Goal: Information Seeking & Learning: Compare options

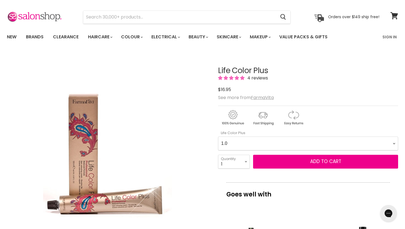
scroll to position [16, 0]
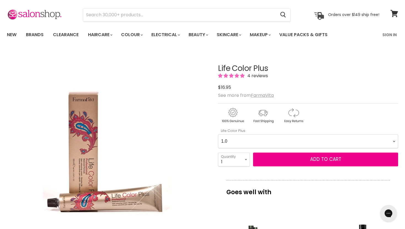
select Plus-0-0 "6.00"
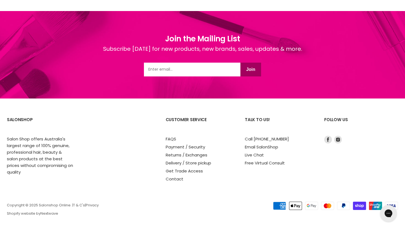
scroll to position [995, 0]
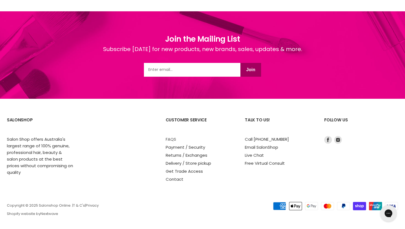
click at [172, 137] on link "FAQS" at bounding box center [171, 139] width 10 height 6
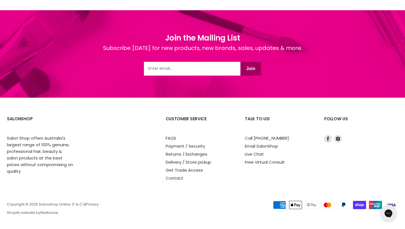
scroll to position [500, 0]
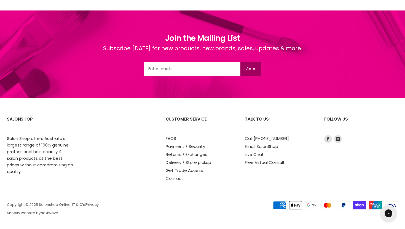
click at [173, 179] on link "Contact" at bounding box center [175, 179] width 18 height 6
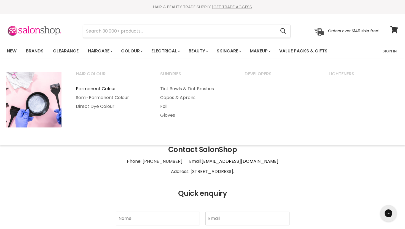
click at [111, 89] on link "Permanent Colour" at bounding box center [110, 88] width 83 height 9
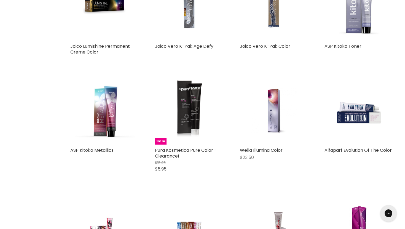
scroll to position [1132, 0]
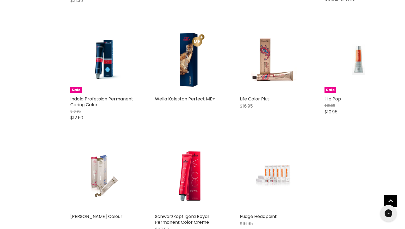
scroll to position [1733, 0]
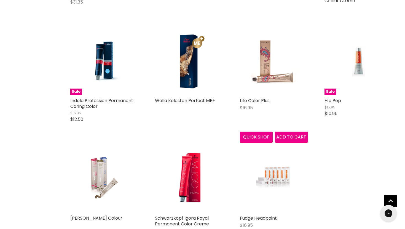
click at [264, 62] on img "Main content" at bounding box center [274, 61] width 46 height 68
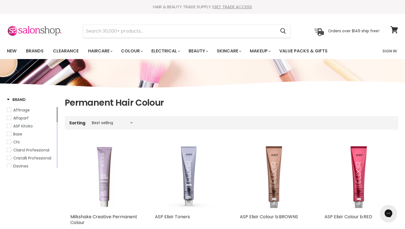
scroll to position [0, 0]
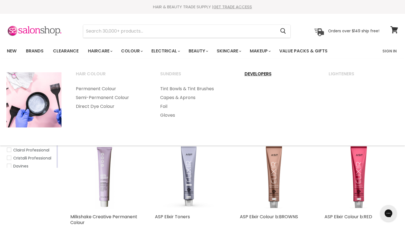
click at [253, 74] on link "Developers" at bounding box center [279, 77] width 83 height 14
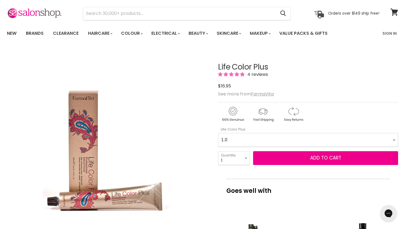
scroll to position [12, 0]
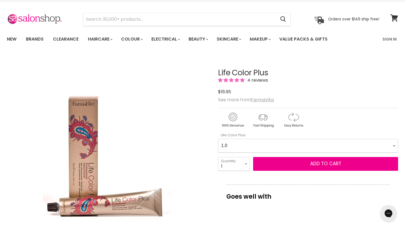
select Plus-0-0 "6.00"
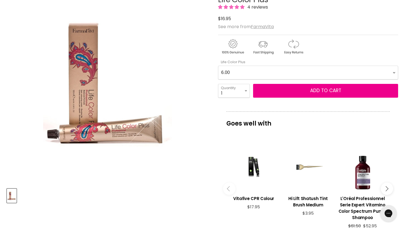
scroll to position [55, 0]
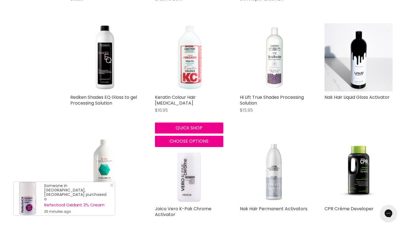
scroll to position [545, 0]
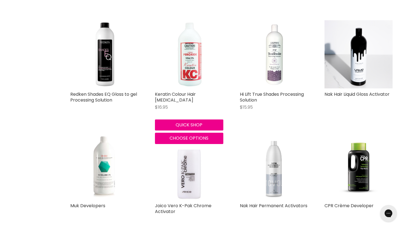
click at [193, 61] on img "Main content" at bounding box center [189, 54] width 68 height 68
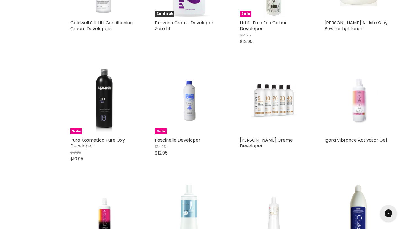
scroll to position [833, 0]
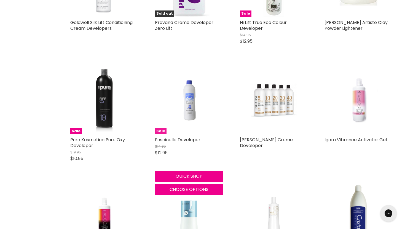
click at [190, 102] on img "Main content" at bounding box center [189, 100] width 46 height 68
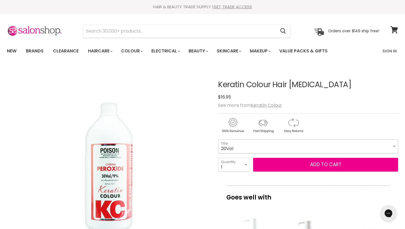
select select "20Vol"
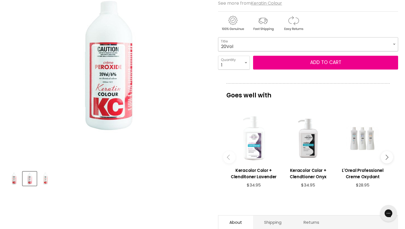
scroll to position [114, 0]
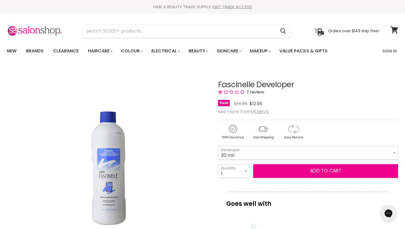
select select "20 Vol"
click at [256, 91] on span "1 review" at bounding box center [255, 92] width 18 height 6
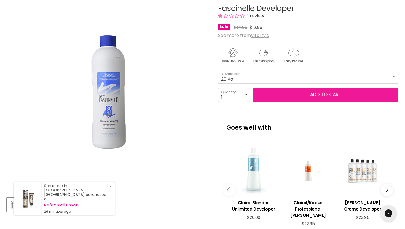
scroll to position [76, 0]
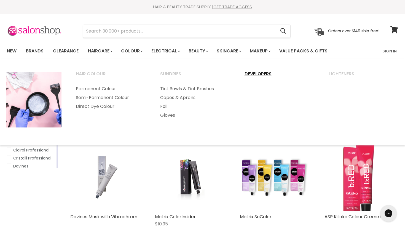
click at [252, 73] on link "Developers" at bounding box center [279, 77] width 83 height 14
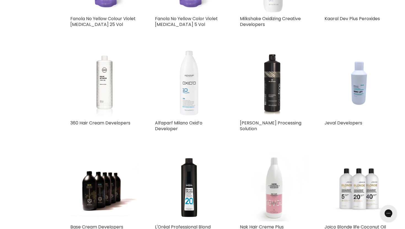
scroll to position [205, 0]
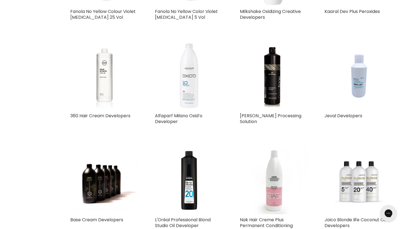
click at [362, 75] on img "Main content" at bounding box center [359, 76] width 68 height 68
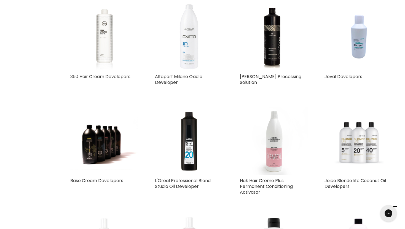
scroll to position [252, 0]
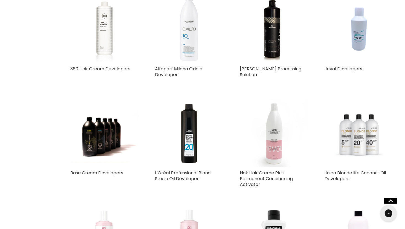
click at [272, 137] on img "Main content" at bounding box center [274, 133] width 68 height 68
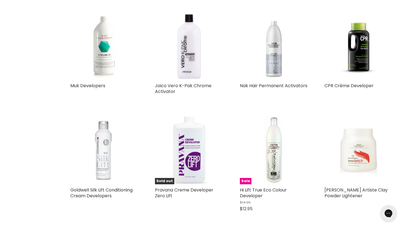
scroll to position [670, 0]
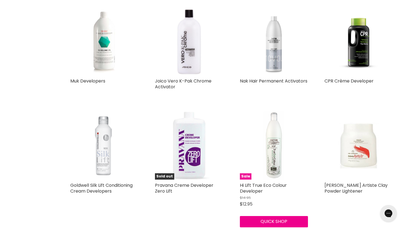
click at [270, 155] on img "Main content" at bounding box center [274, 146] width 20 height 68
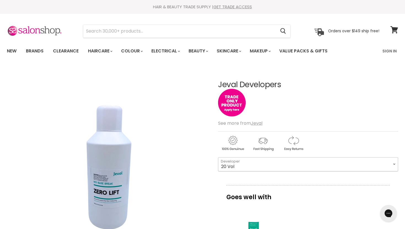
select select "20 Vol"
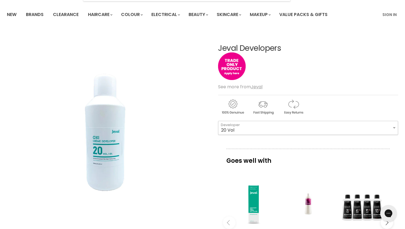
scroll to position [33, 0]
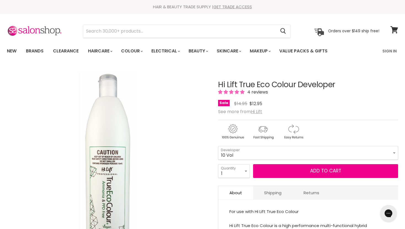
scroll to position [46, 0]
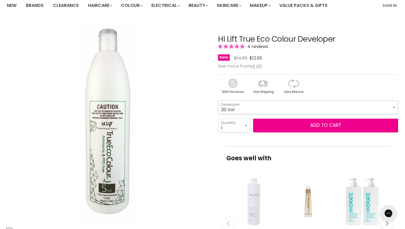
select select "20 Vol"
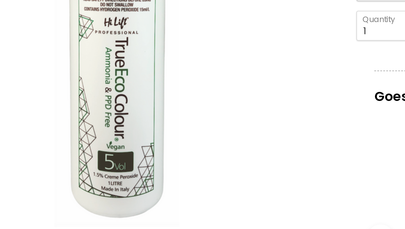
scroll to position [36, 0]
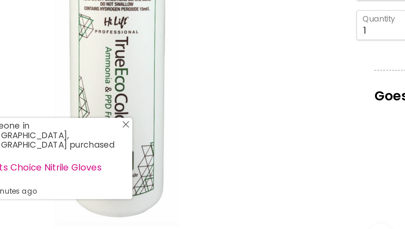
click at [110, 179] on icon "Close Icon" at bounding box center [111, 180] width 3 height 3
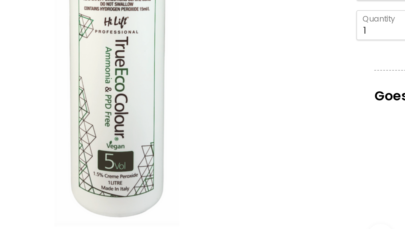
scroll to position [78, 0]
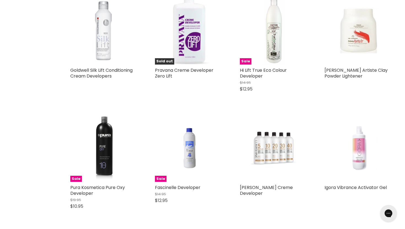
scroll to position [789, 0]
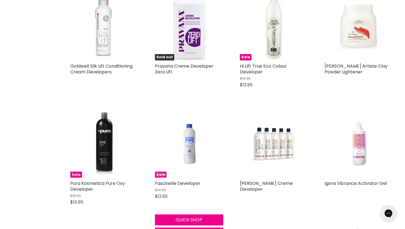
click at [190, 150] on img "Main content" at bounding box center [189, 144] width 46 height 68
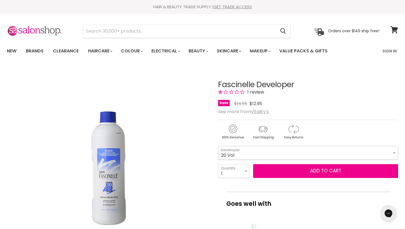
select select "20 Vol"
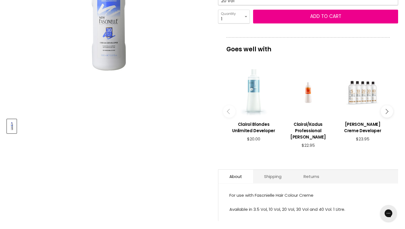
scroll to position [104, 0]
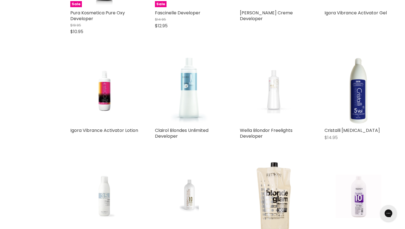
scroll to position [961, 0]
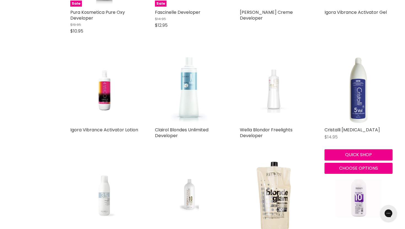
click at [361, 89] on img "Main content" at bounding box center [359, 90] width 68 height 68
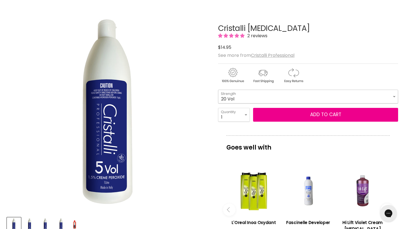
select select "20 Vol"
click at [259, 36] on span "2 reviews" at bounding box center [257, 36] width 22 height 6
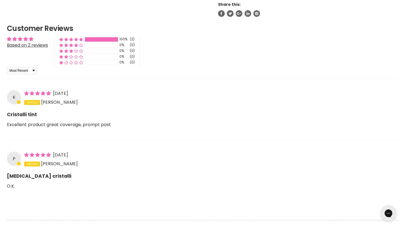
scroll to position [412, 0]
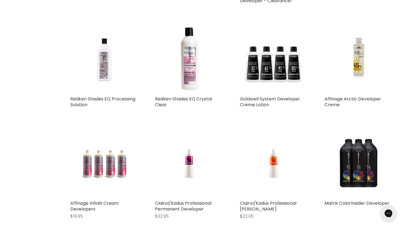
scroll to position [1206, 0]
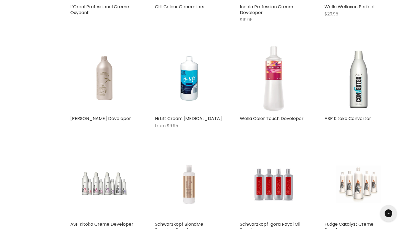
scroll to position [1733, 0]
click at [356, 68] on img "Main content" at bounding box center [358, 79] width 45 height 68
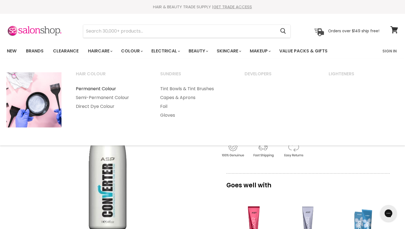
click at [107, 87] on link "Permanent Colour" at bounding box center [110, 88] width 83 height 9
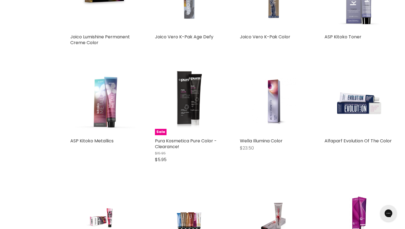
scroll to position [1144, 0]
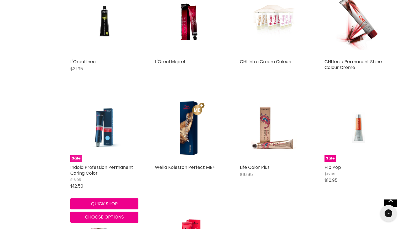
scroll to position [1672, 0]
